Goal: Task Accomplishment & Management: Manage account settings

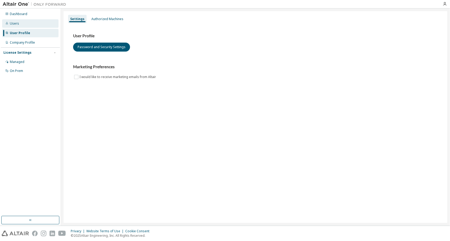
click at [15, 23] on div "Users" at bounding box center [14, 23] width 9 height 4
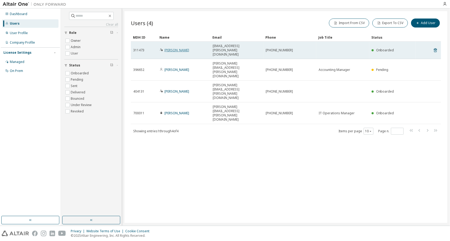
click at [178, 48] on link "[PERSON_NAME]" at bounding box center [177, 50] width 25 height 5
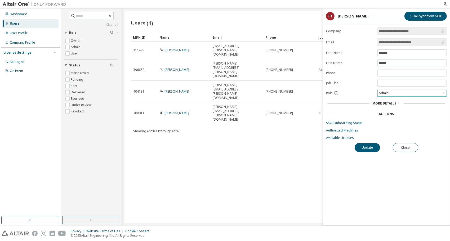
click at [403, 93] on div "Admin" at bounding box center [412, 93] width 69 height 6
drag, startPoint x: 263, startPoint y: 153, endPoint x: 404, endPoint y: 150, distance: 140.5
click at [404, 150] on button "Close" at bounding box center [405, 147] width 25 height 9
